Goal: Entertainment & Leisure: Consume media (video, audio)

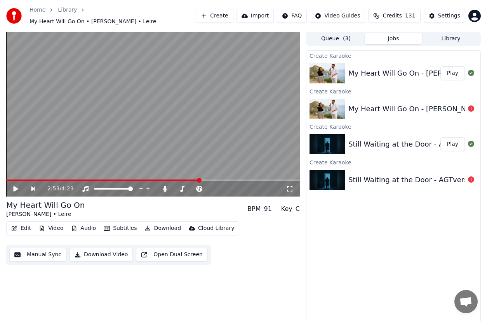
click at [455, 143] on button "Play" at bounding box center [452, 144] width 24 height 14
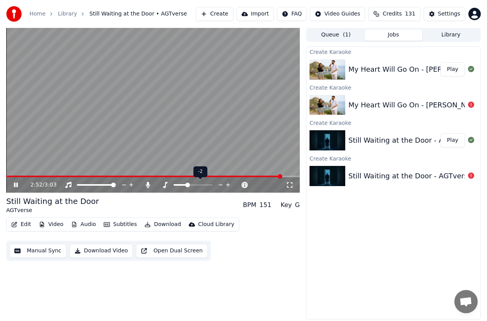
click at [227, 185] on icon at bounding box center [227, 185] width 7 height 8
click at [16, 175] on video at bounding box center [153, 110] width 294 height 165
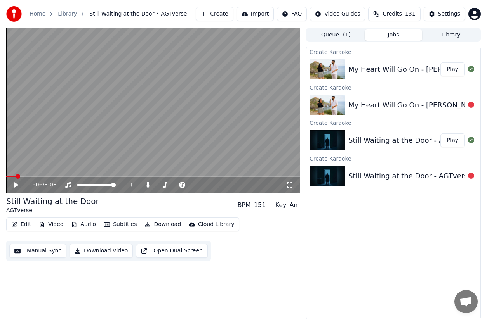
click at [16, 177] on span at bounding box center [11, 177] width 10 height 2
click at [15, 182] on icon at bounding box center [21, 185] width 18 height 6
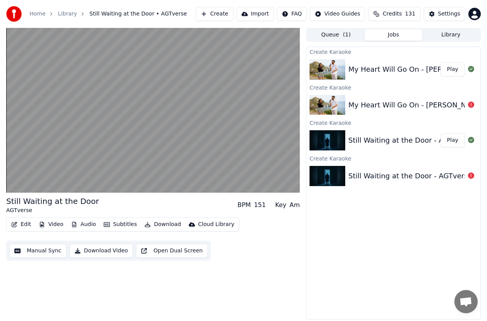
click at [333, 72] on img at bounding box center [327, 69] width 36 height 20
click at [447, 70] on button "Play" at bounding box center [452, 70] width 24 height 14
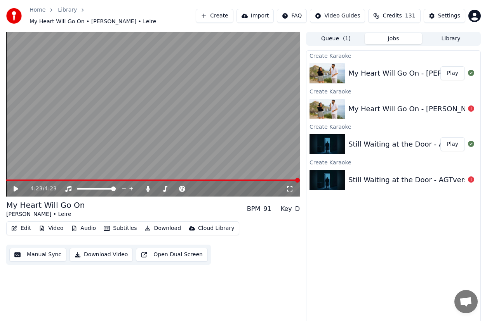
click at [447, 35] on button "Library" at bounding box center [450, 38] width 57 height 11
